Goal: Information Seeking & Learning: Learn about a topic

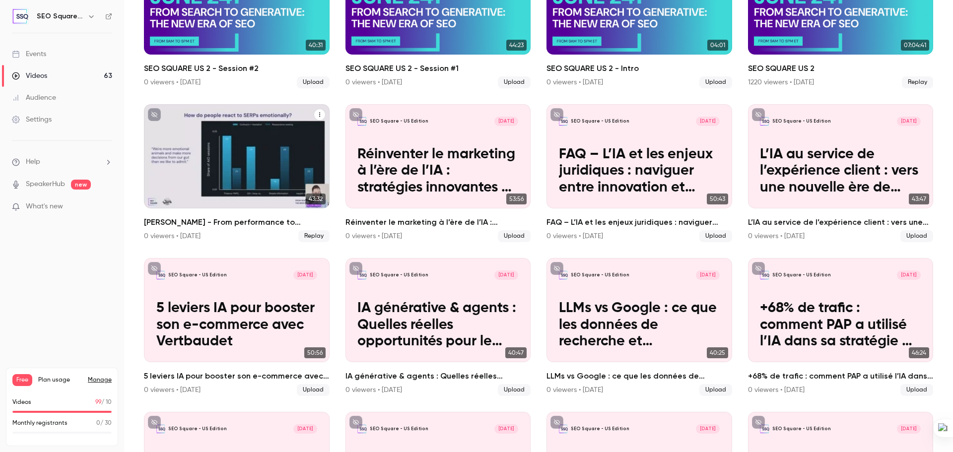
scroll to position [443, 0]
click at [225, 196] on div "Kevin Indig - From performance to influence - The new SEO" at bounding box center [237, 156] width 186 height 104
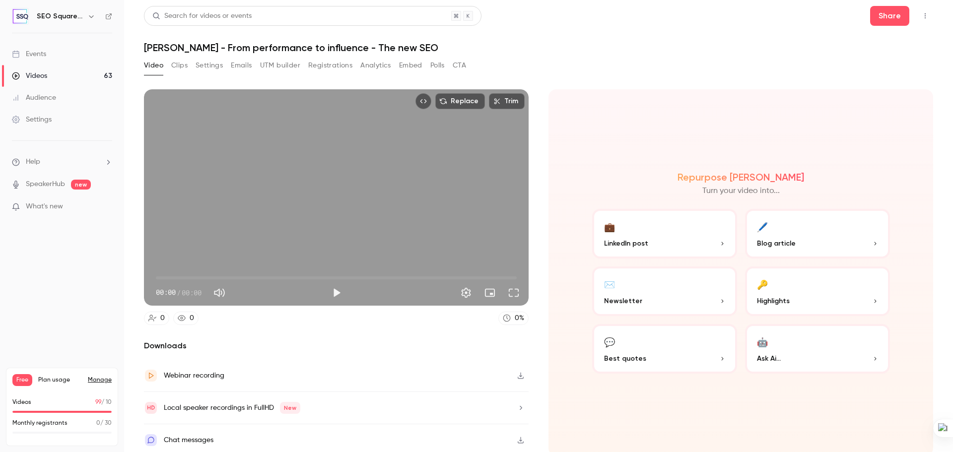
scroll to position [2, 0]
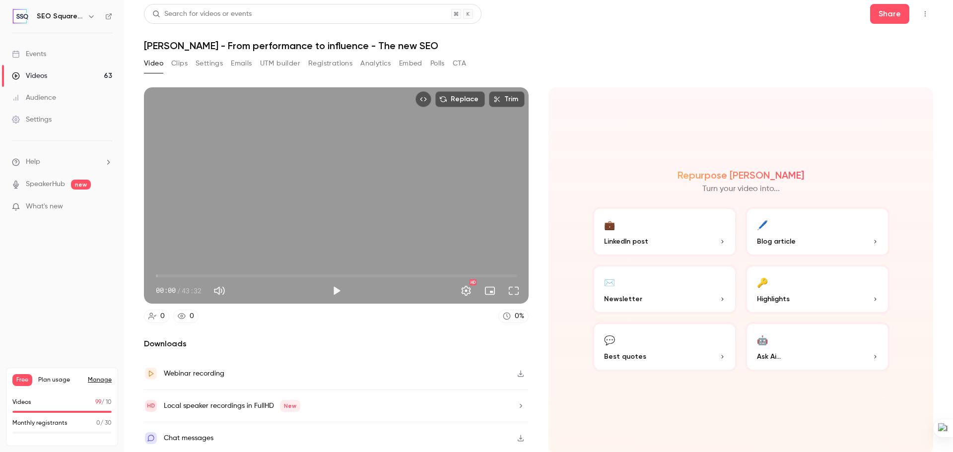
click at [371, 64] on button "Analytics" at bounding box center [375, 64] width 31 height 16
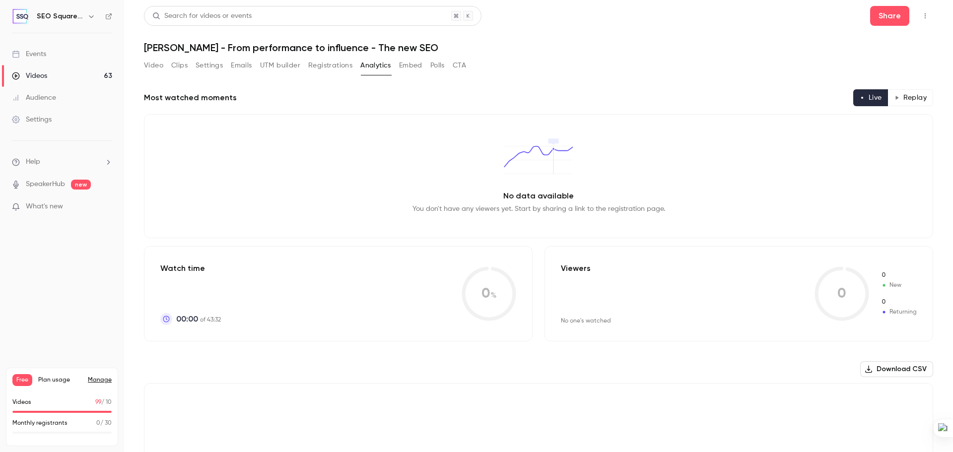
click at [337, 69] on button "Registrations" at bounding box center [330, 66] width 44 height 16
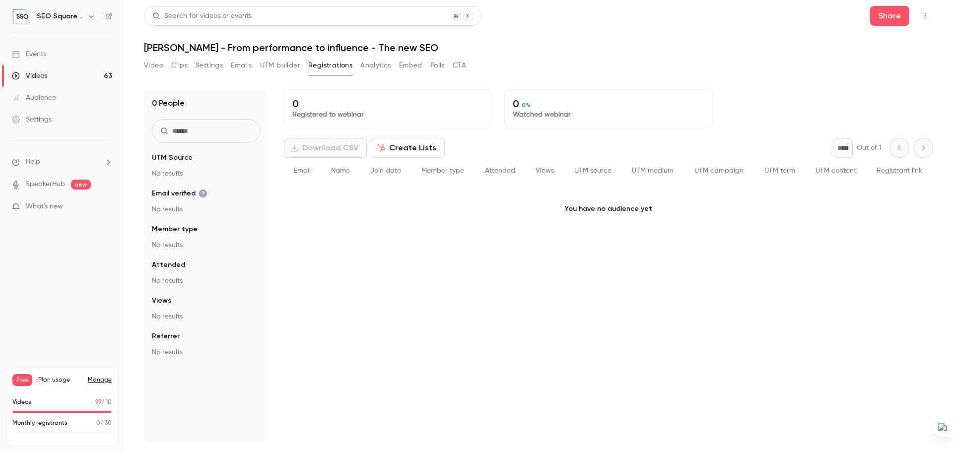
click at [282, 67] on button "UTM builder" at bounding box center [280, 66] width 40 height 16
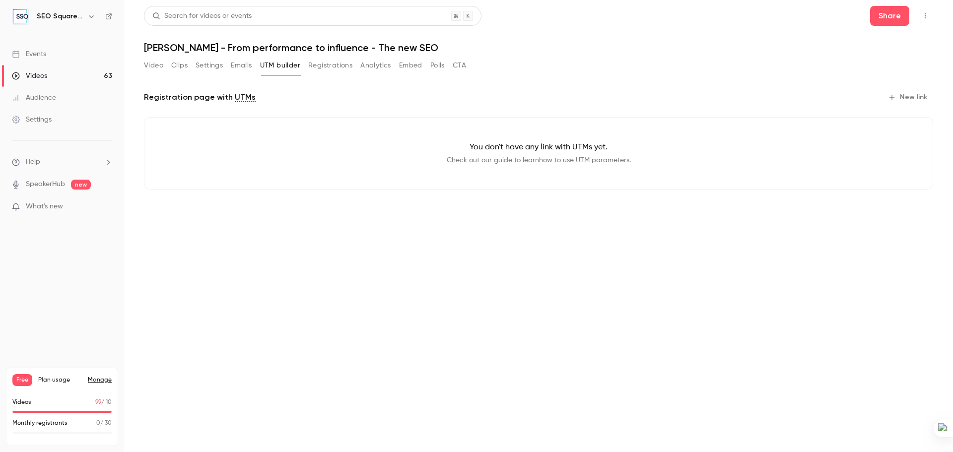
click at [247, 63] on button "Emails" at bounding box center [241, 66] width 21 height 16
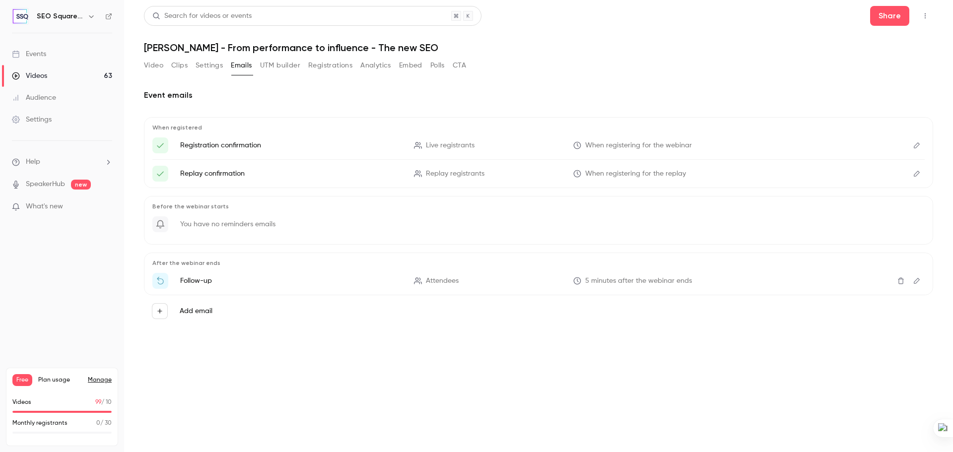
click at [151, 67] on button "Video" at bounding box center [153, 66] width 19 height 16
click at [201, 47] on h1 "[PERSON_NAME] - From performance to influence - The new SEO" at bounding box center [538, 48] width 789 height 12
click at [143, 66] on main "Search for videos or events Share [PERSON_NAME] - From performance to influence…" at bounding box center [538, 226] width 829 height 452
click at [151, 64] on button "Video" at bounding box center [153, 66] width 19 height 16
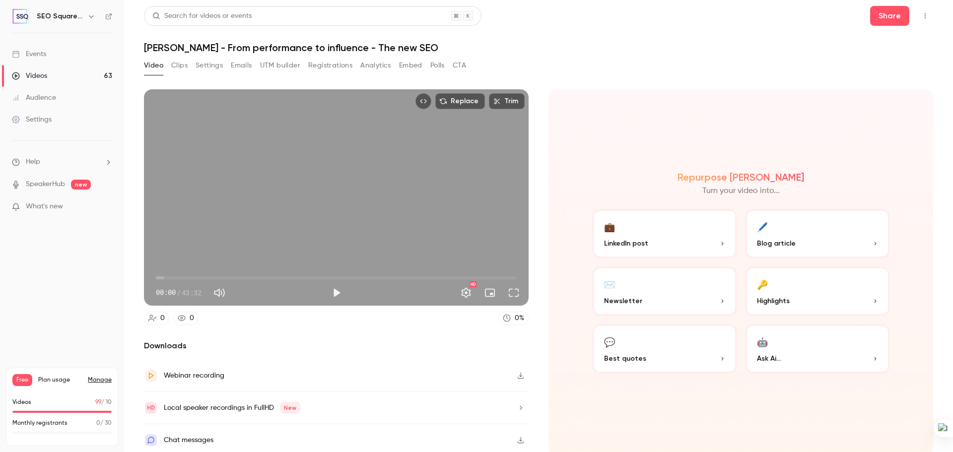
click at [35, 73] on div "Videos" at bounding box center [29, 76] width 35 height 10
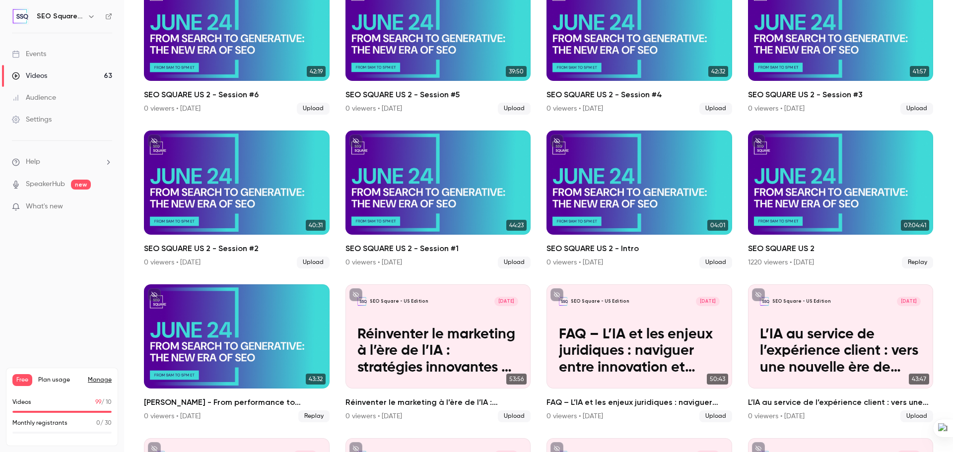
scroll to position [298, 0]
